Goal: Obtain resource: Obtain resource

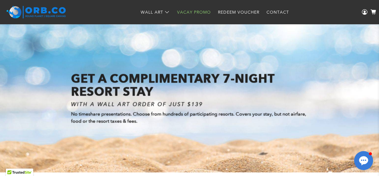
click at [191, 11] on link "Vacay Promo" at bounding box center [193, 12] width 41 height 16
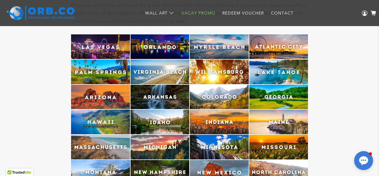
scroll to position [1404, 0]
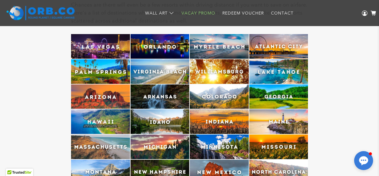
click at [281, 99] on img at bounding box center [278, 96] width 59 height 25
click at [275, 98] on img at bounding box center [278, 96] width 59 height 25
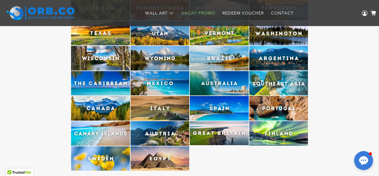
scroll to position [1597, 0]
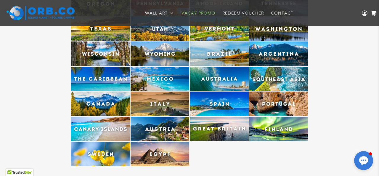
click at [98, 74] on img at bounding box center [100, 79] width 59 height 25
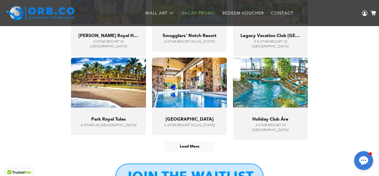
scroll to position [2267, 0]
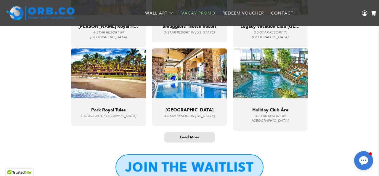
click at [193, 139] on span "Load More" at bounding box center [190, 136] width 20 height 5
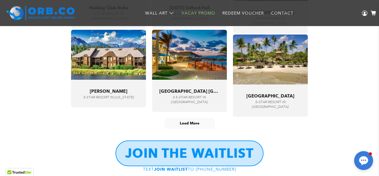
scroll to position [2796, 0]
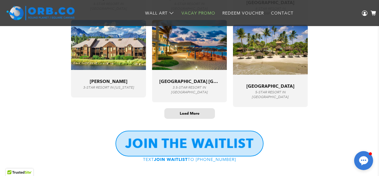
click at [190, 118] on span "Load More" at bounding box center [190, 113] width 50 height 10
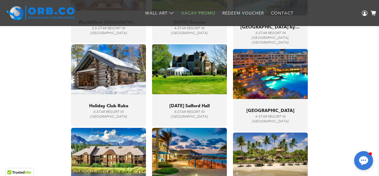
scroll to position [2585, 0]
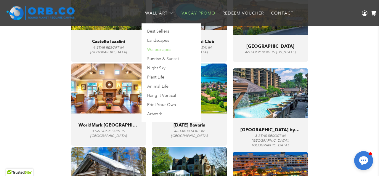
click at [161, 50] on link "Waterscapes" at bounding box center [171, 50] width 53 height 9
